Goal: Task Accomplishment & Management: Manage account settings

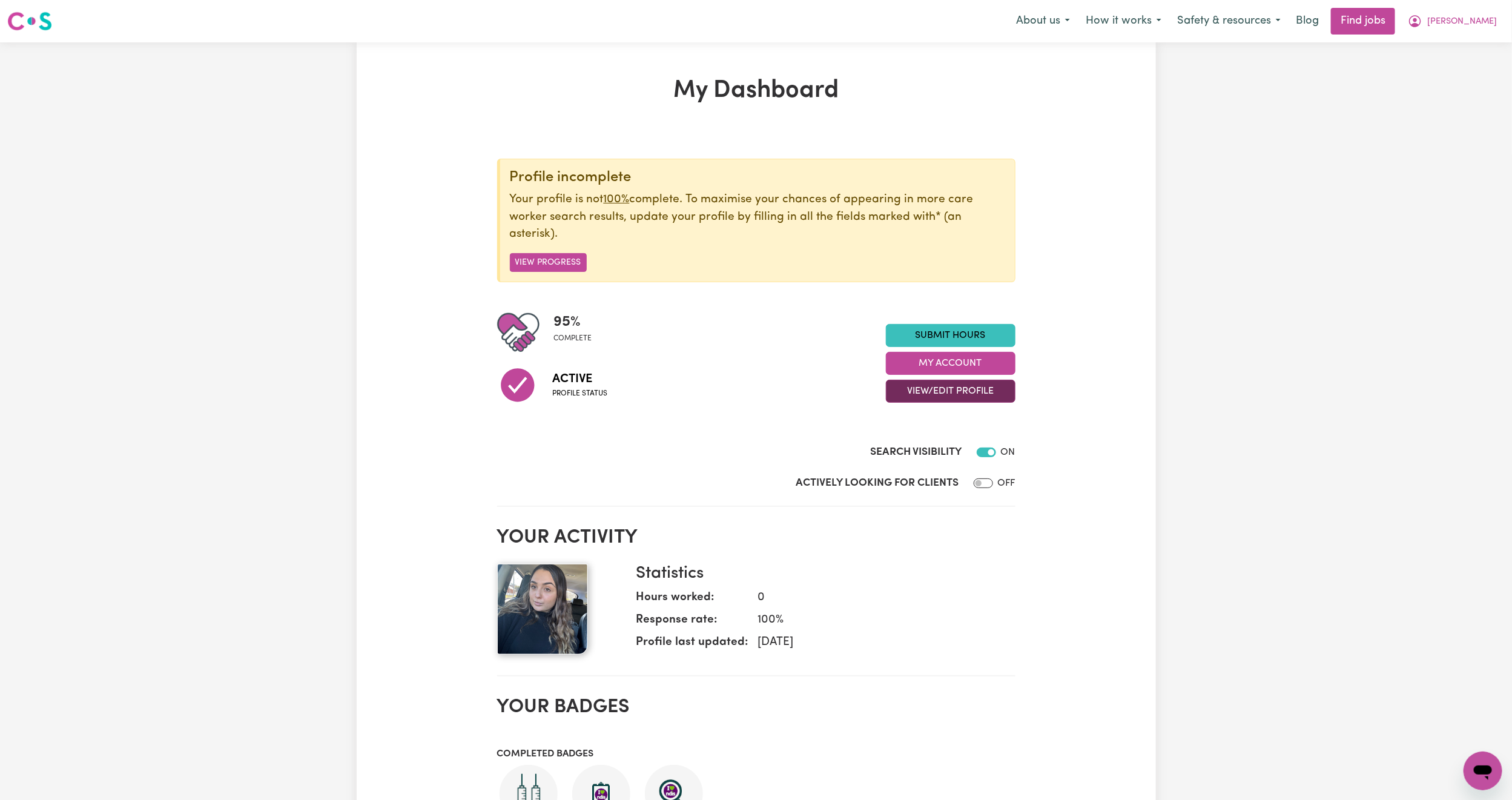
click at [927, 393] on button "View/Edit Profile" at bounding box center [951, 391] width 130 height 23
click at [907, 453] on link "Edit Profile" at bounding box center [943, 446] width 113 height 24
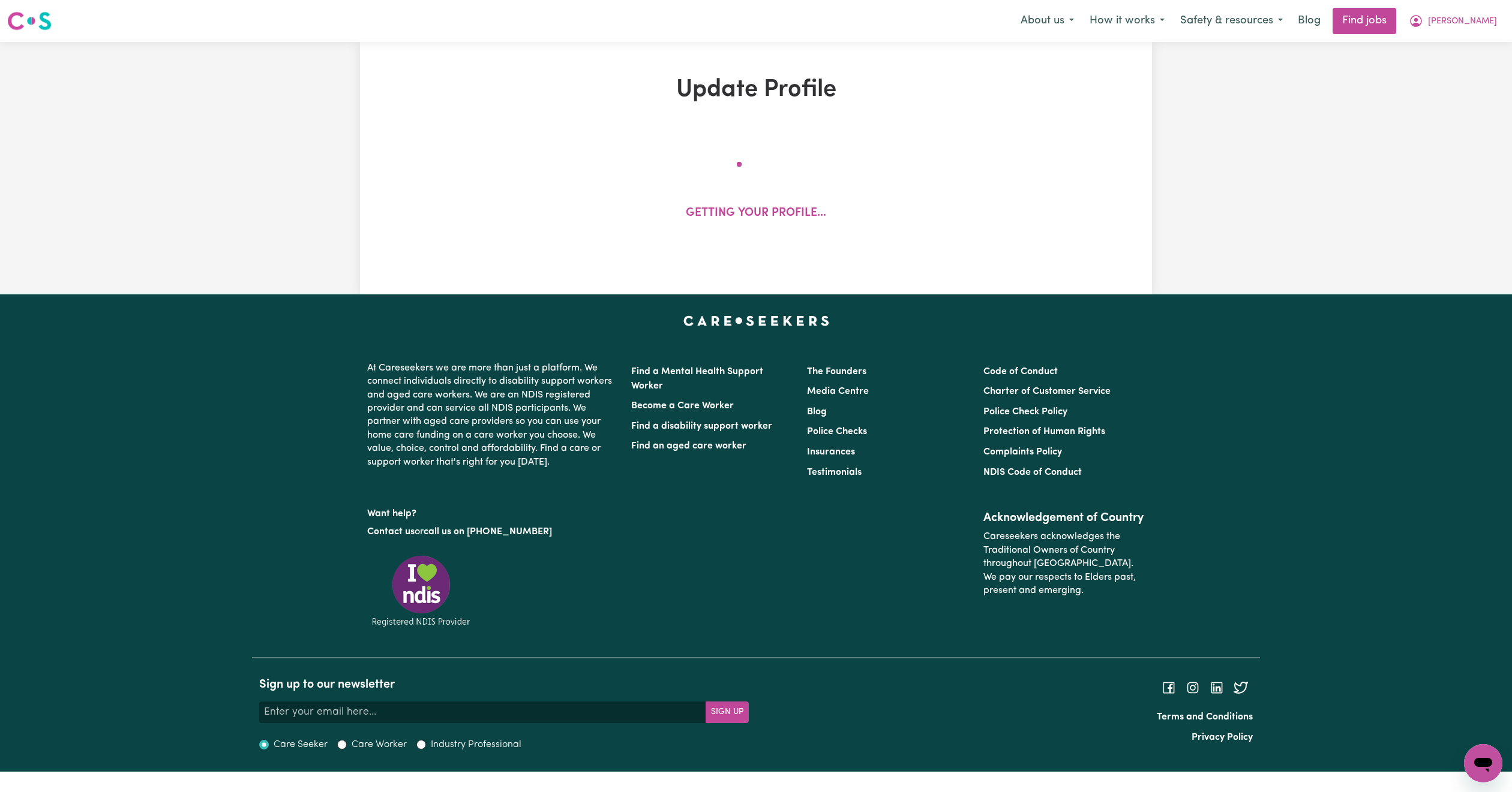
select select "female"
select select "Australian Citizen"
select select "Studying a healthcare related degree or qualification"
select select "39"
select select "46"
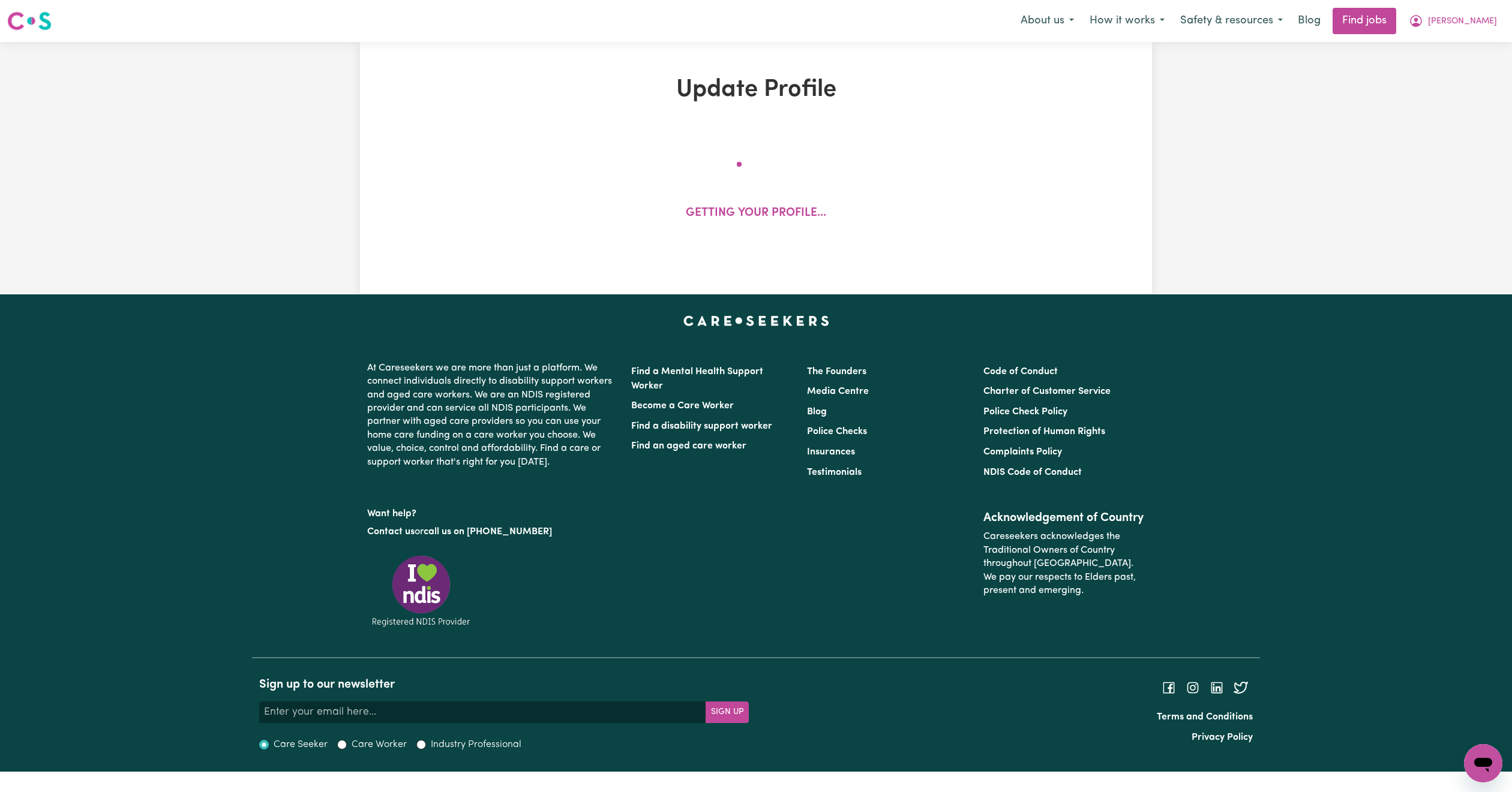
select select "50"
select select "60"
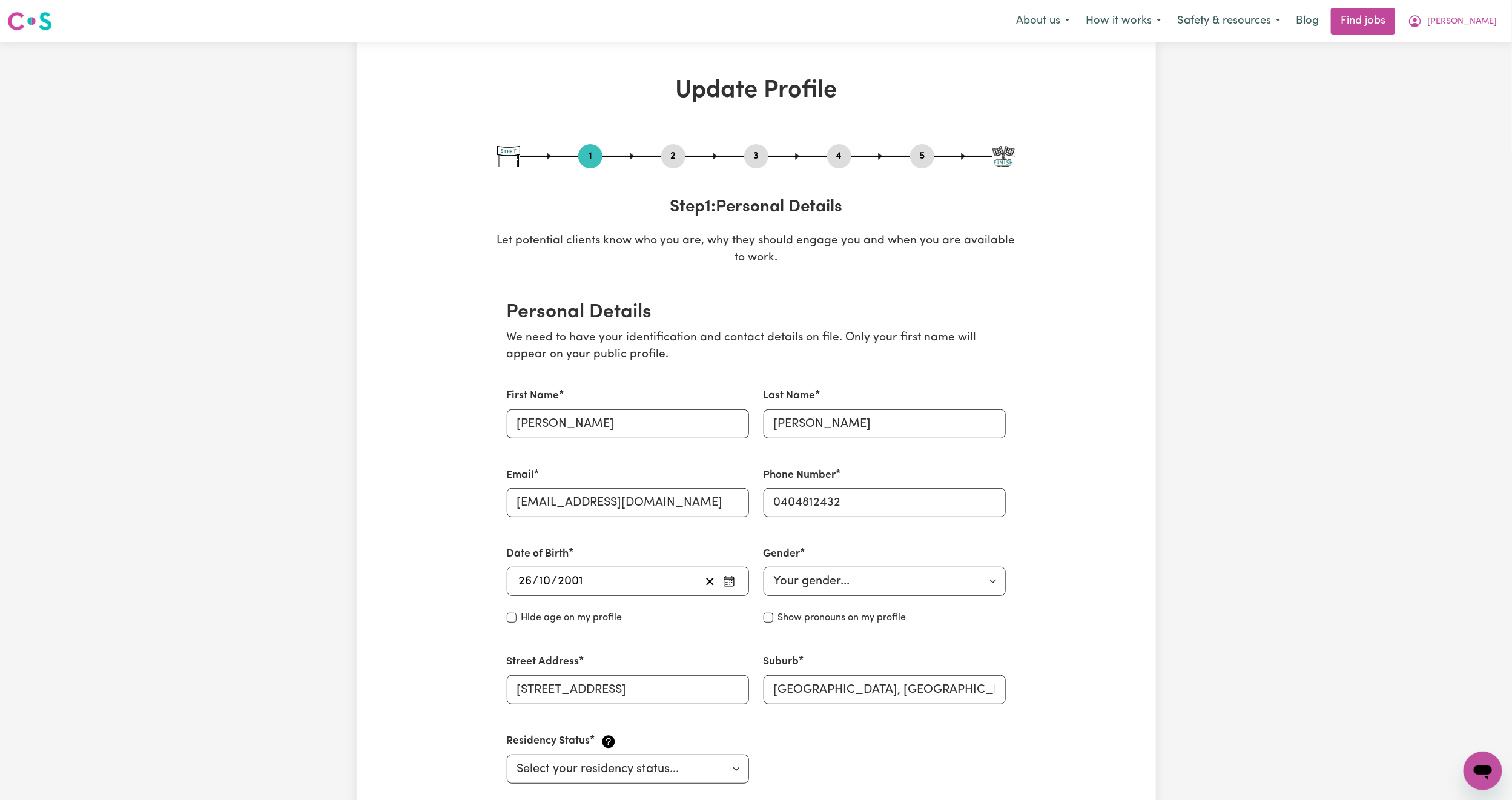
click at [759, 145] on div "3" at bounding box center [756, 156] width 24 height 24
click at [756, 151] on button "3" at bounding box center [756, 156] width 24 height 16
select select "2024"
select select "2022"
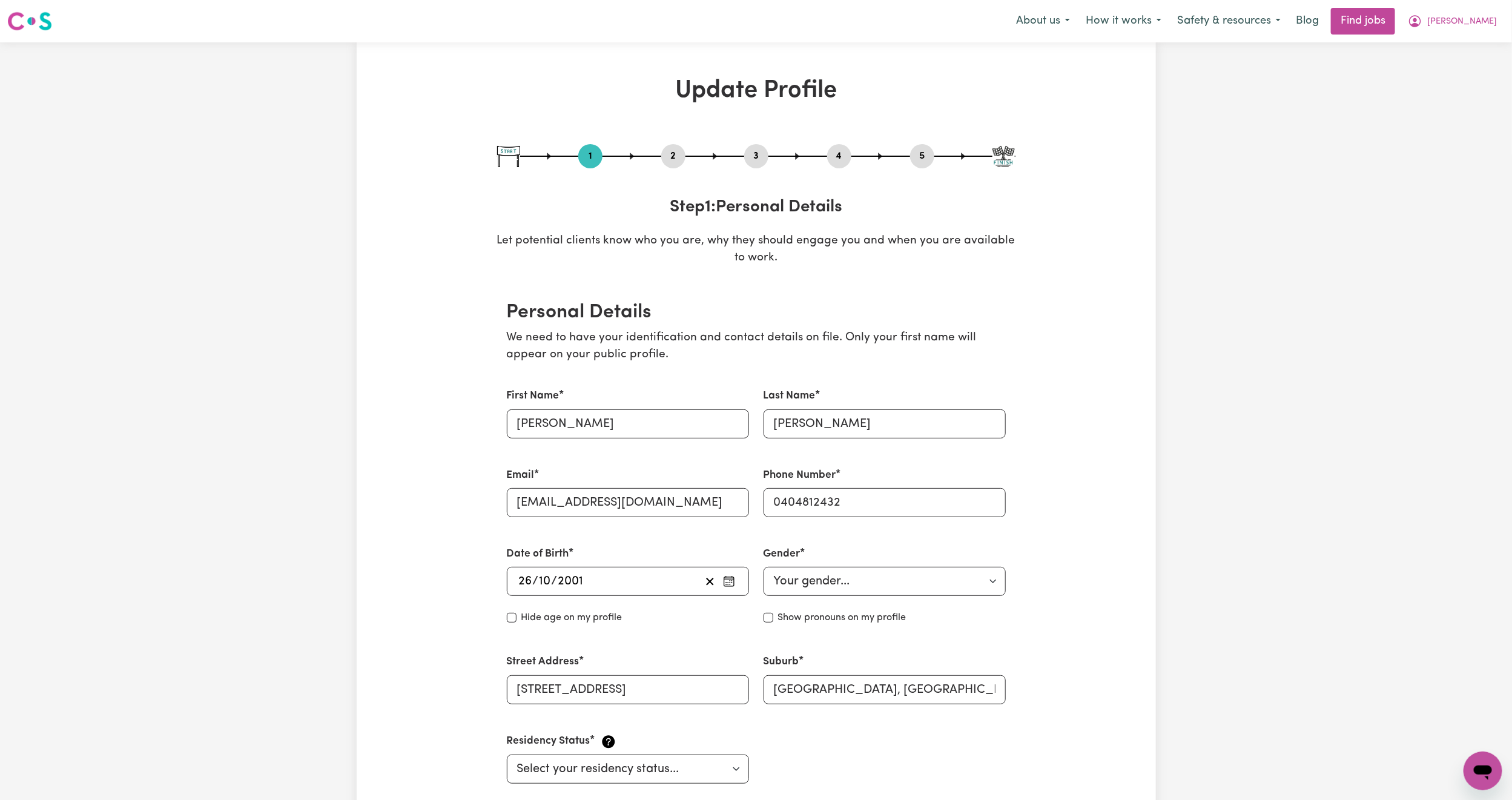
select select "2024"
select select "2022"
select select "2023"
select select "2024"
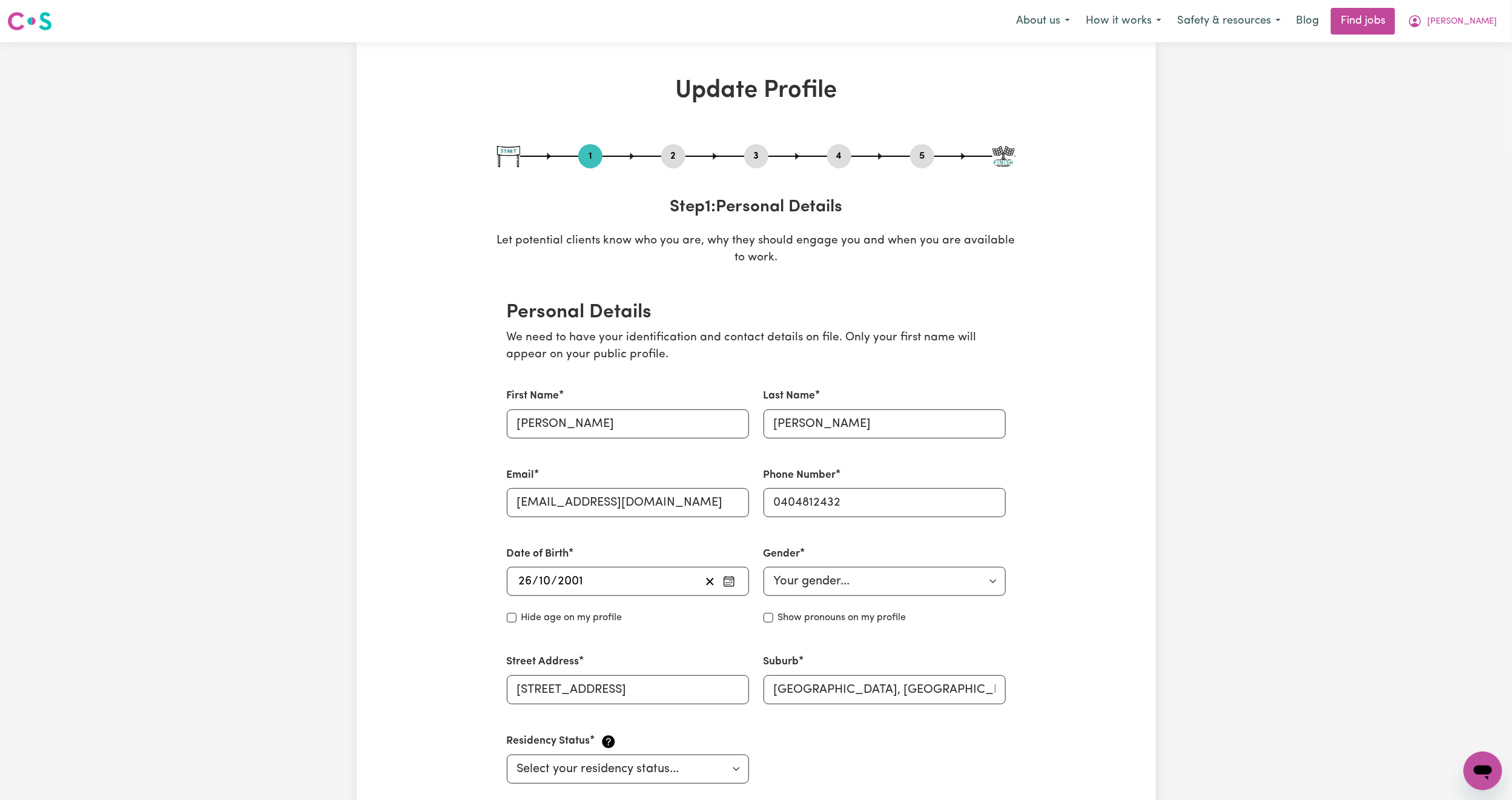
select select "2016"
select select "2018"
select select "2022"
select select "2023"
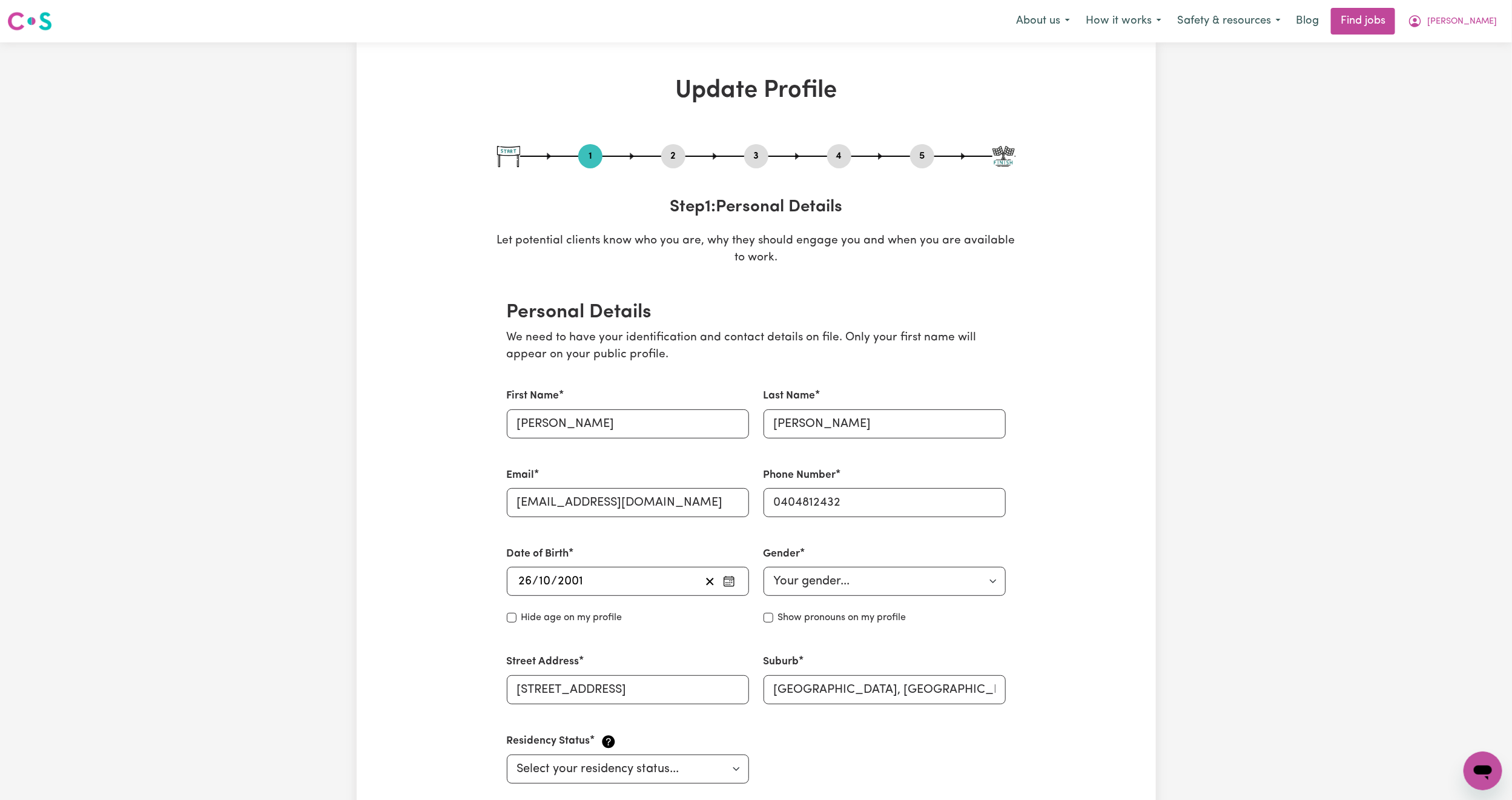
select select "2023"
select select "Certificate III (Individual Support)"
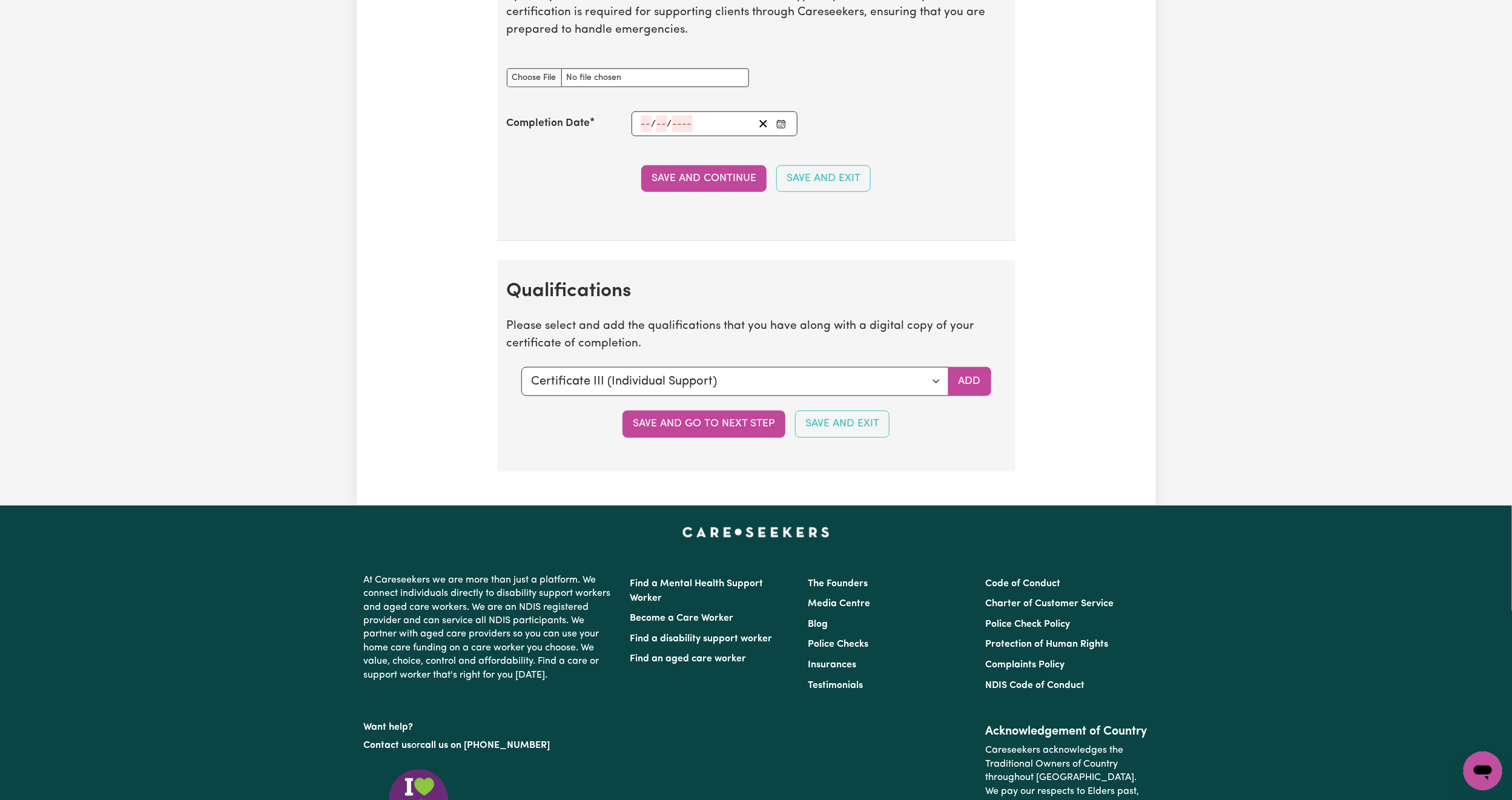
scroll to position [3725, 0]
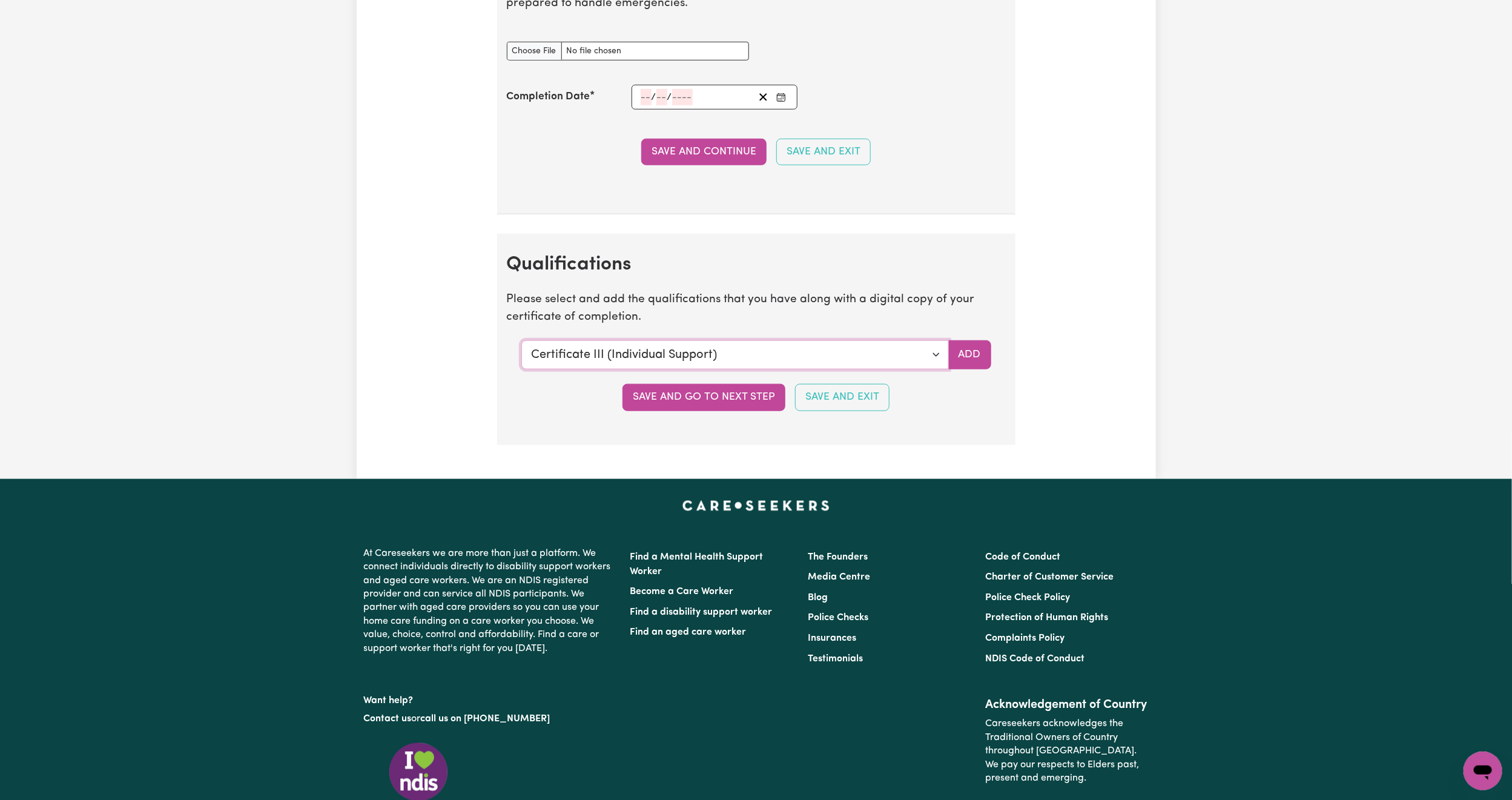
click at [769, 369] on select "Select a qualification to add... Certificate III (Individual Support) Certifica…" at bounding box center [735, 354] width 428 height 29
click at [960, 369] on button "Add" at bounding box center [970, 354] width 43 height 29
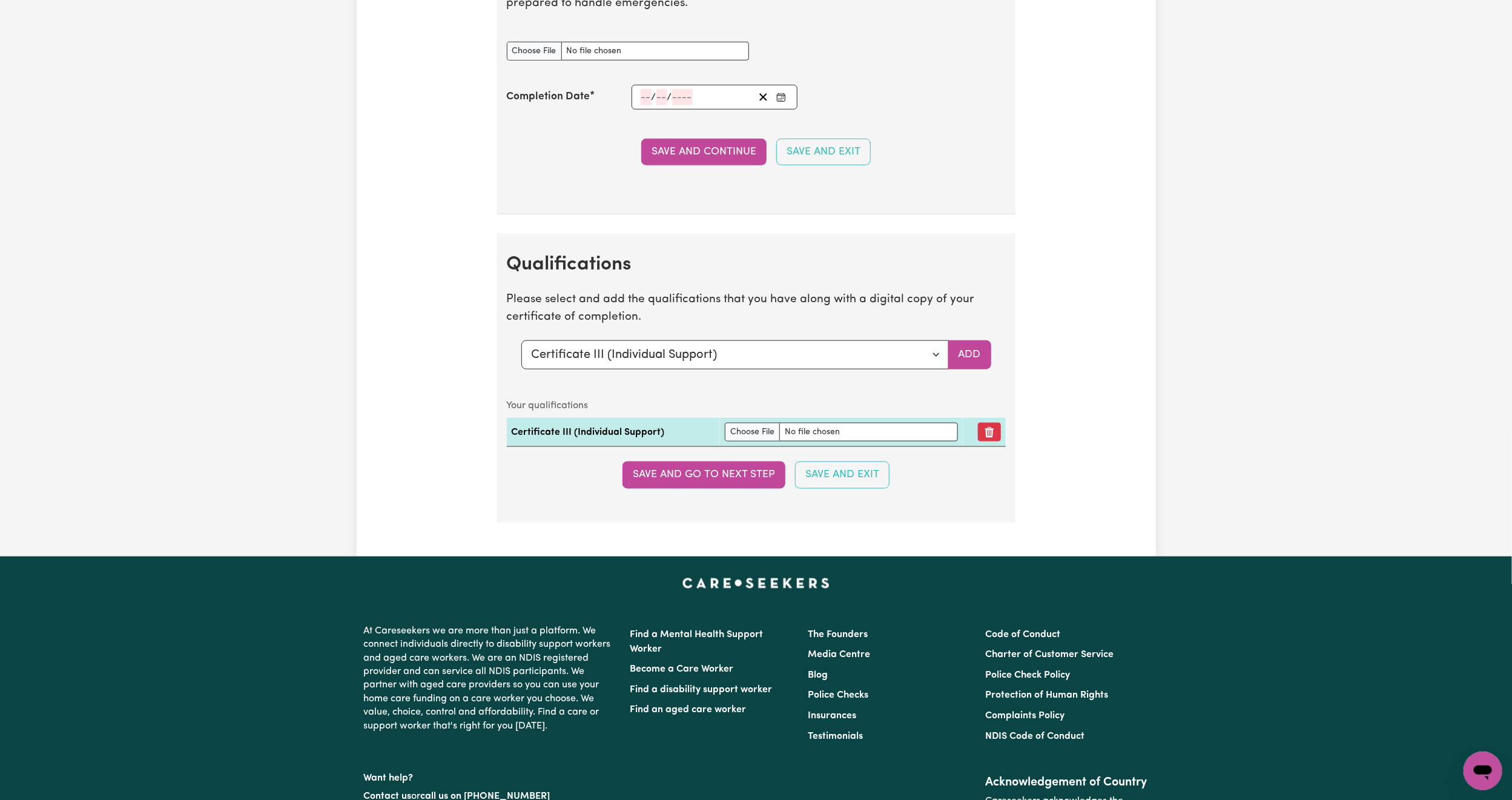
type input "C:\fakepath\Cert 3 Individual Support.jpg"
click at [733, 488] on button "Save and go to next step" at bounding box center [704, 474] width 163 height 26
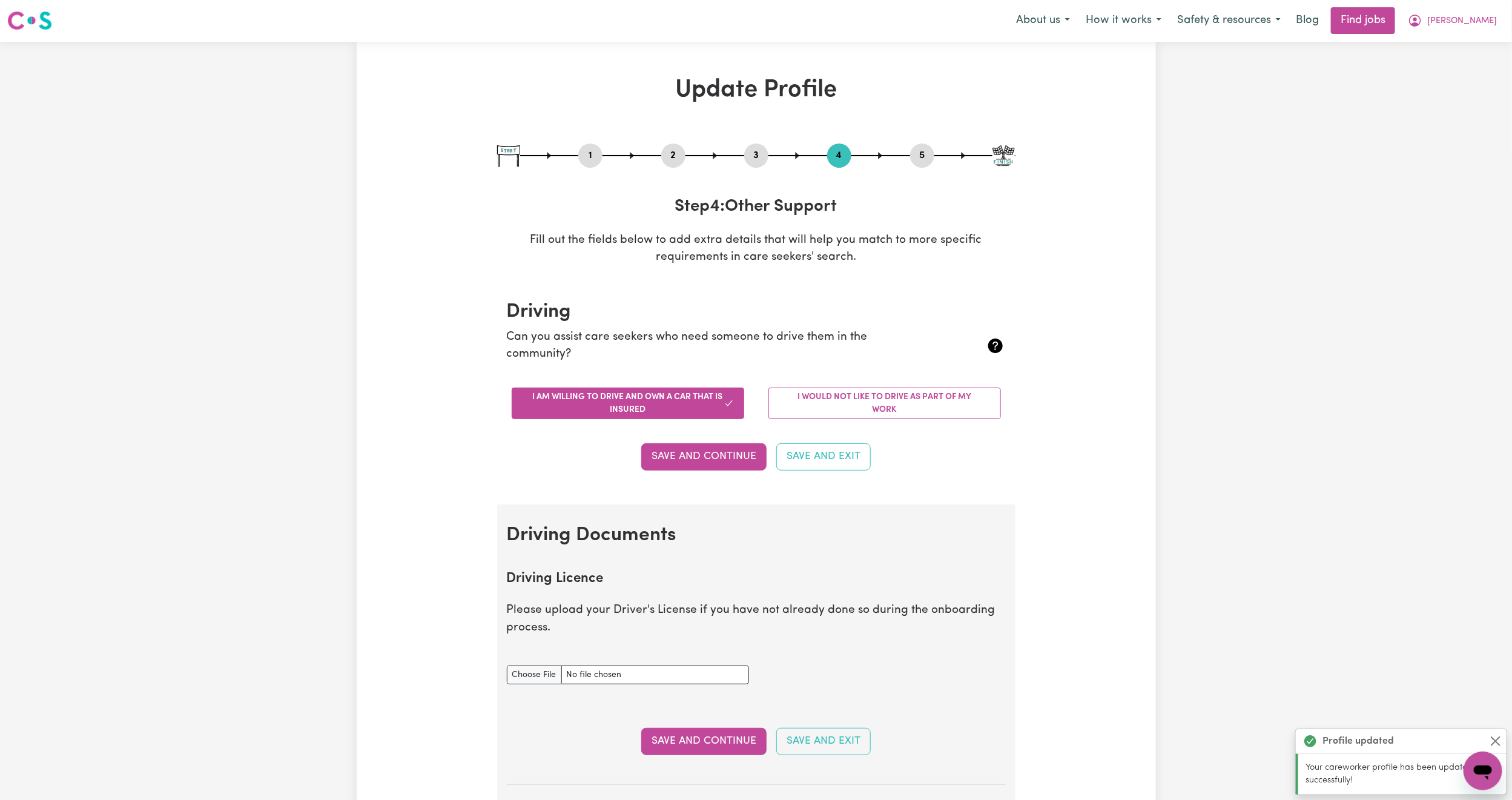
scroll to position [0, 0]
click at [847, 463] on button "Save and Exit" at bounding box center [823, 457] width 95 height 26
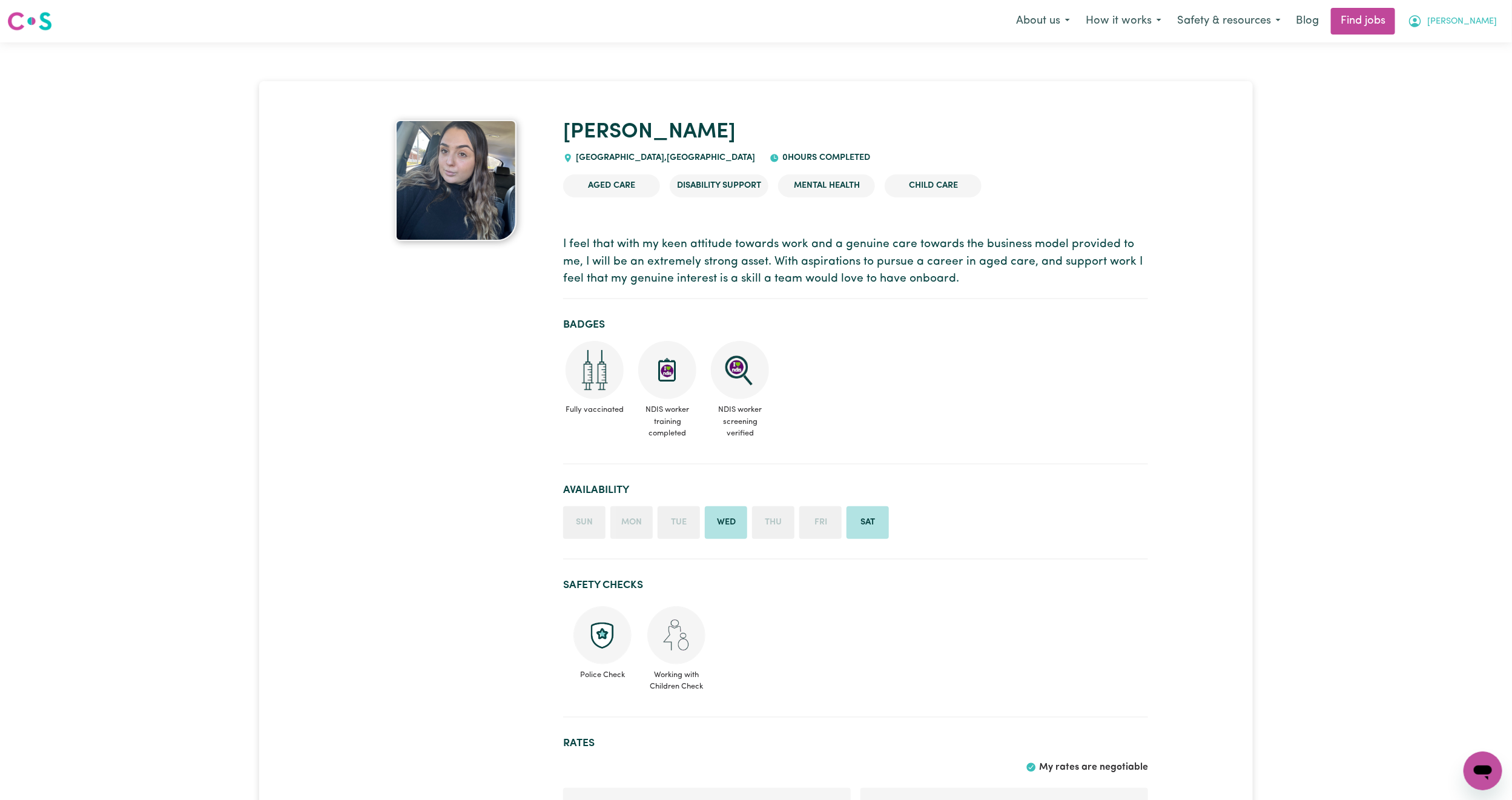
click at [1466, 16] on span "[PERSON_NAME]" at bounding box center [1462, 21] width 70 height 14
click at [1441, 95] on link "Logout" at bounding box center [1456, 93] width 96 height 23
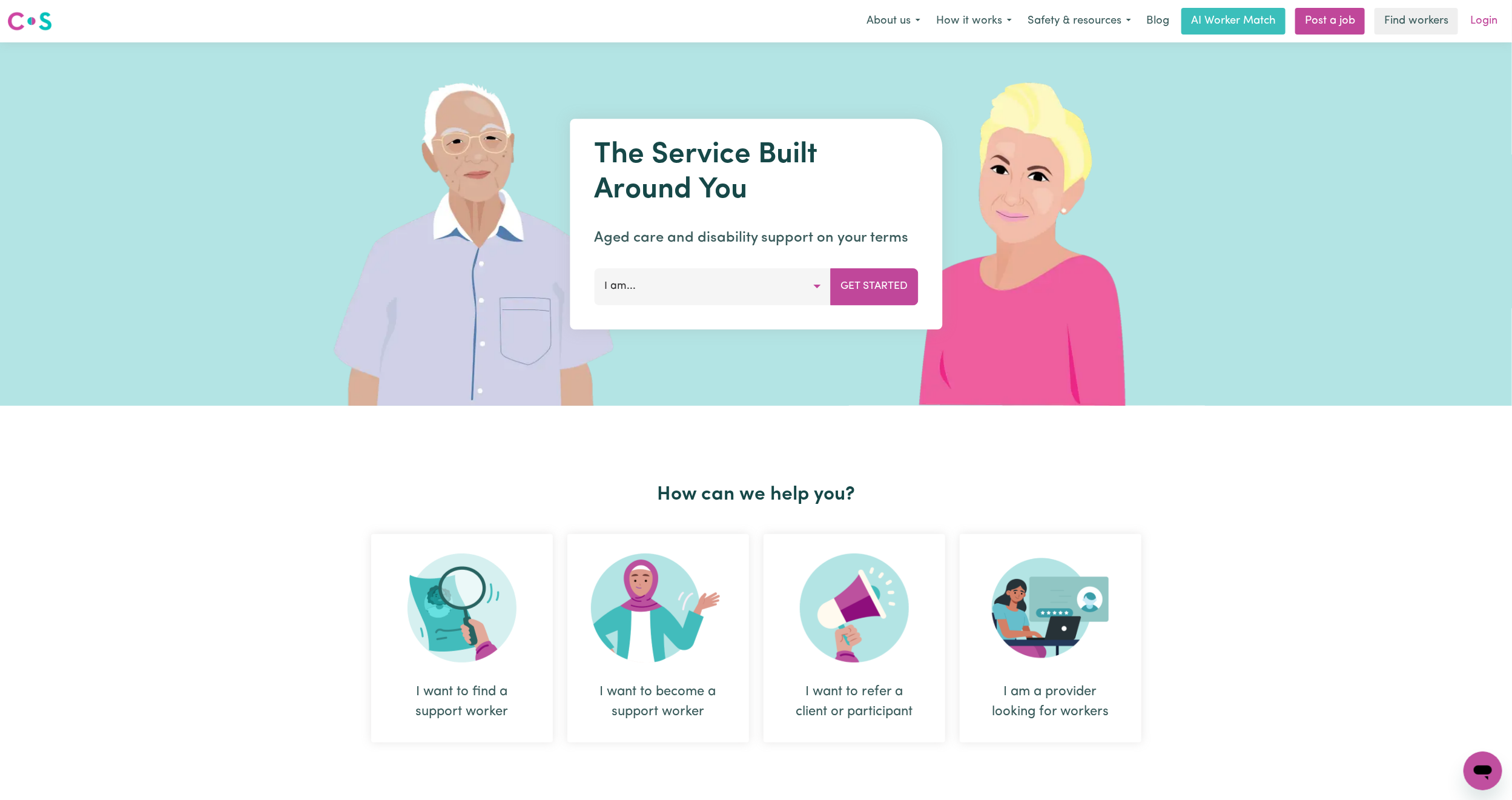
click at [1490, 15] on link "Login" at bounding box center [1483, 21] width 42 height 26
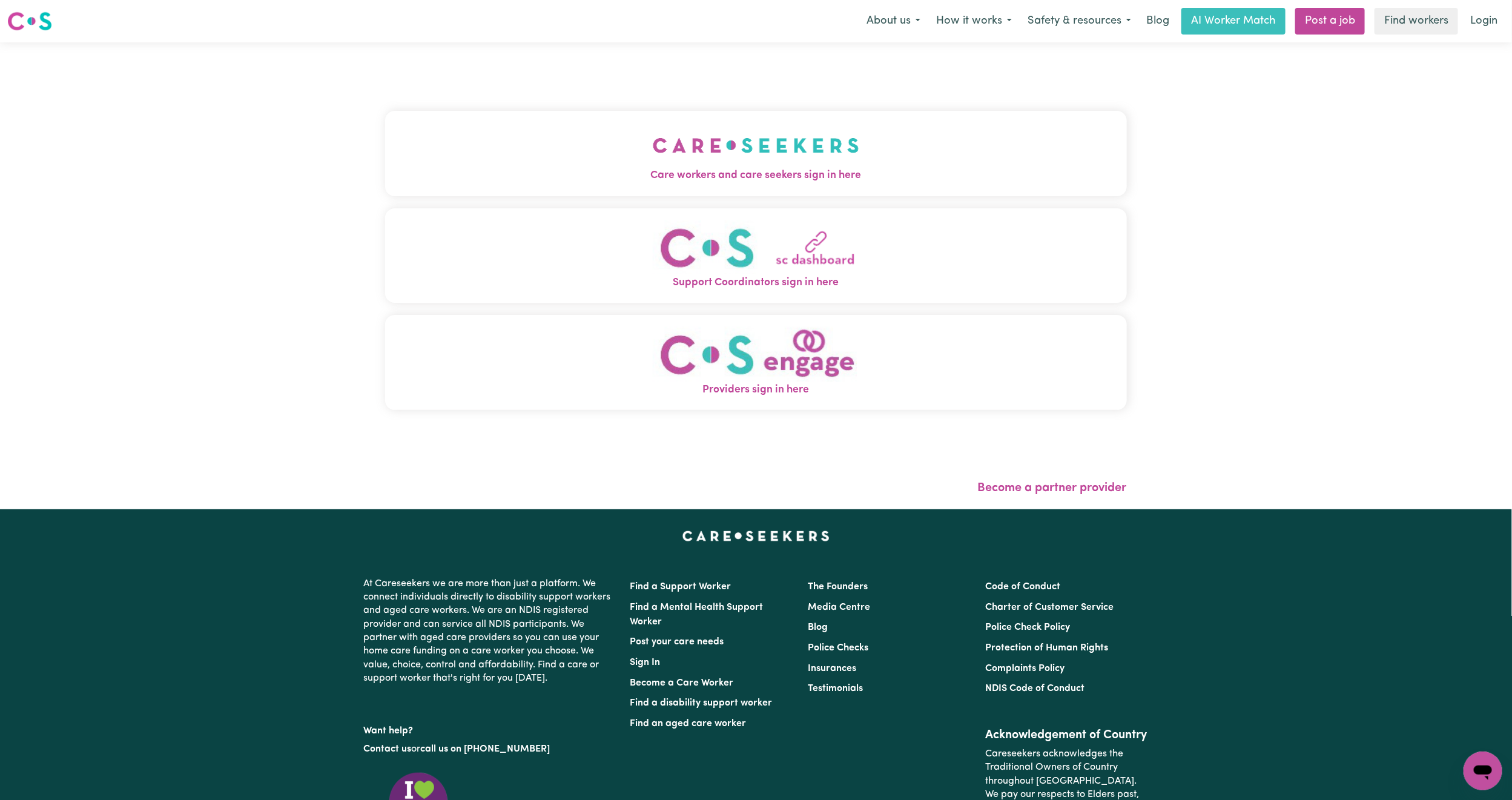
click at [749, 135] on button "Care workers and care seekers sign in here" at bounding box center [756, 153] width 742 height 85
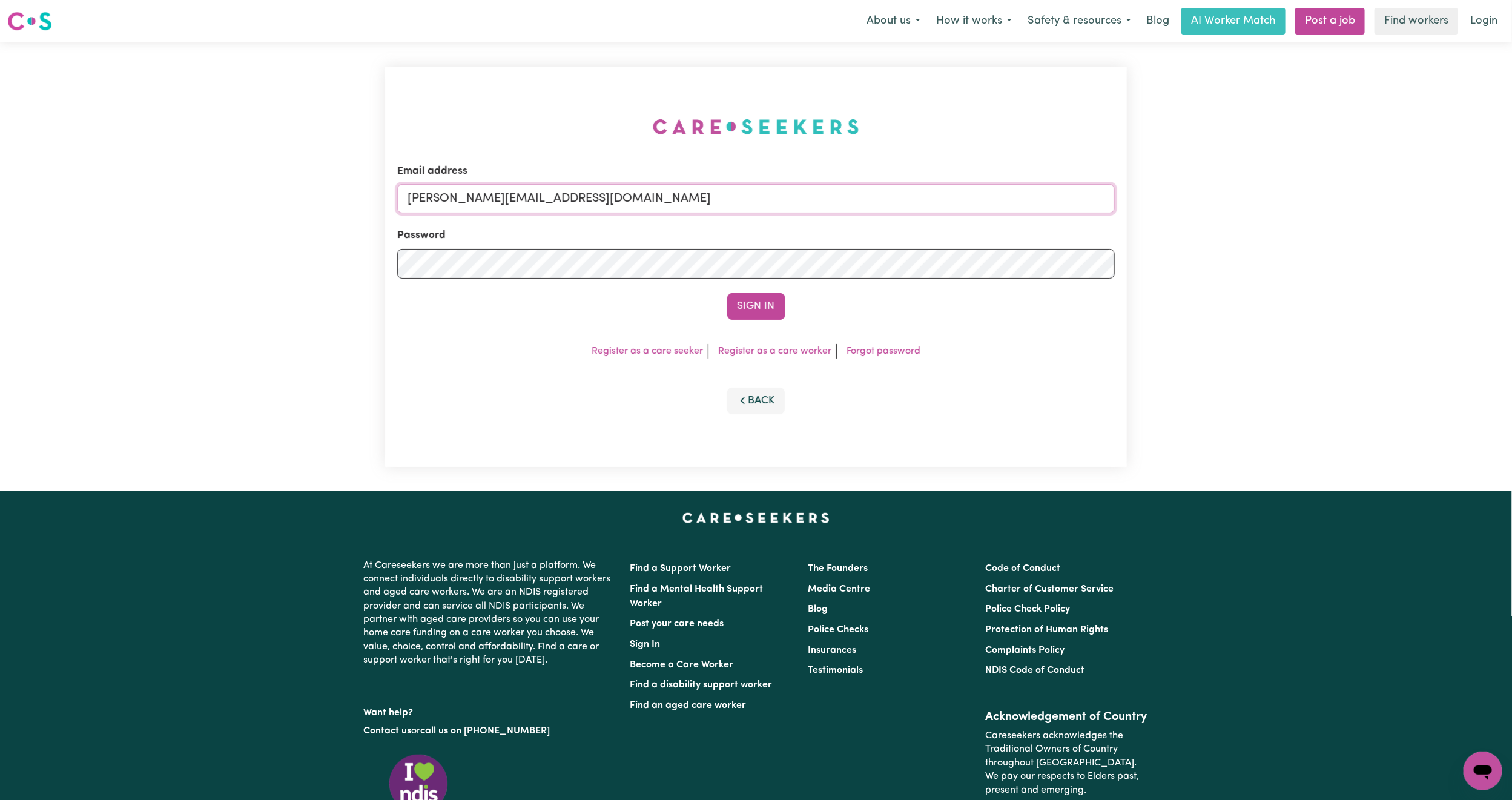
click at [610, 211] on input "[PERSON_NAME][EMAIL_ADDRESS][DOMAIN_NAME]" at bounding box center [756, 198] width 718 height 29
drag, startPoint x: 468, startPoint y: 196, endPoint x: 811, endPoint y: 220, distance: 343.8
click at [811, 220] on form "Email address [EMAIL_ADDRESS][PERSON_NAME][DOMAIN_NAME] Password Sign In" at bounding box center [756, 241] width 718 height 156
type input "[EMAIL_ADDRESS][DOMAIN_NAME]"
click at [776, 285] on form "Email address [EMAIL_ADDRESS][DOMAIN_NAME] Password Sign In" at bounding box center [756, 241] width 718 height 156
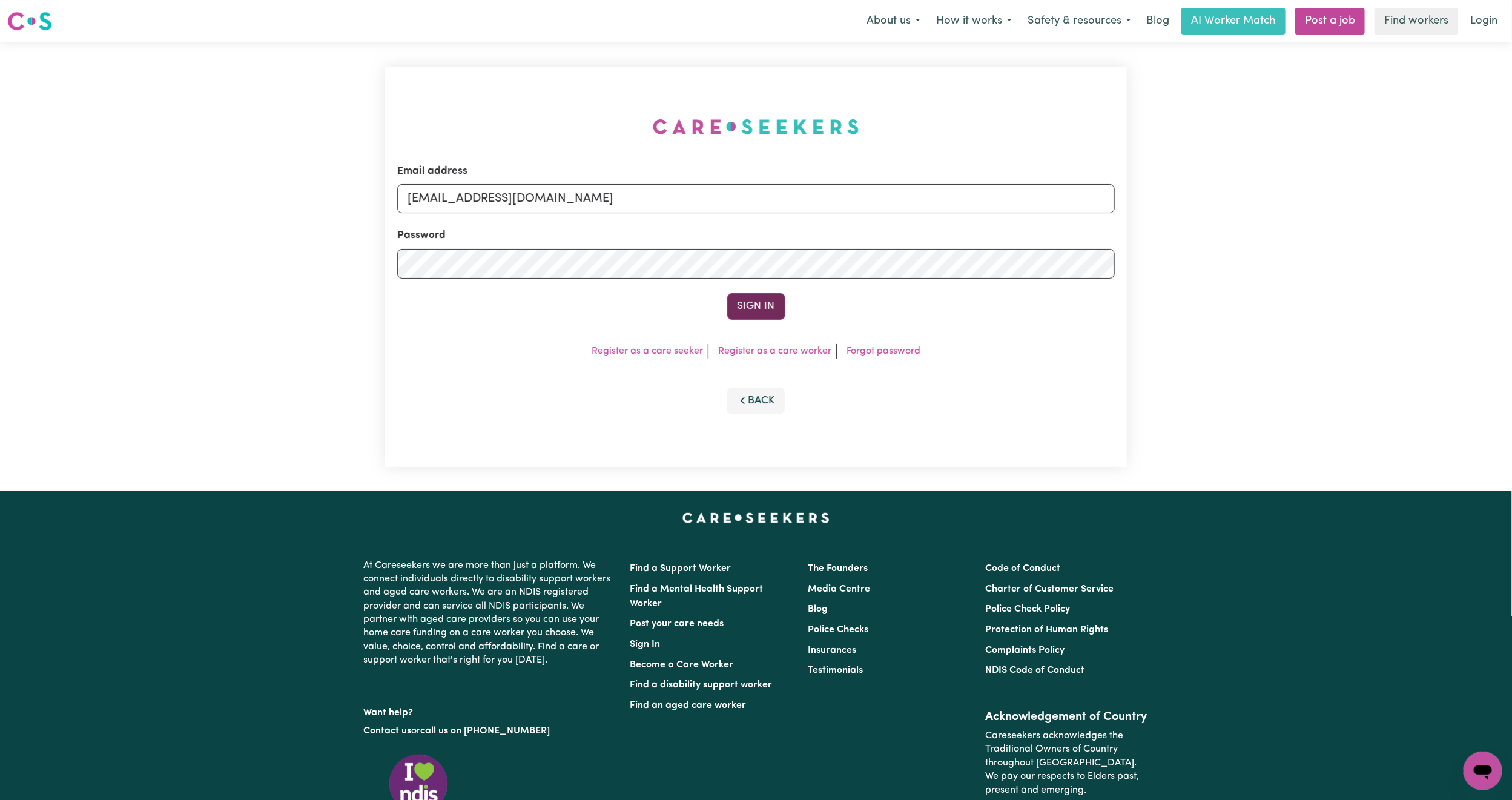
click at [763, 299] on button "Sign In" at bounding box center [756, 306] width 58 height 26
